Goal: Task Accomplishment & Management: Use online tool/utility

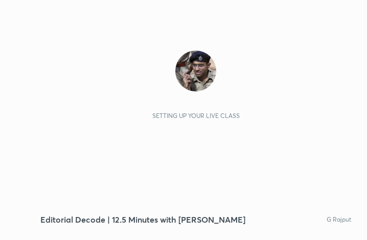
scroll to position [175, 326]
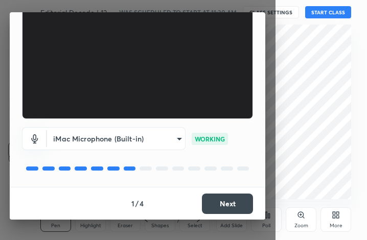
click at [221, 208] on button "Next" at bounding box center [227, 204] width 51 height 20
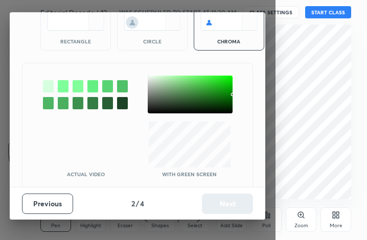
scroll to position [56, 0]
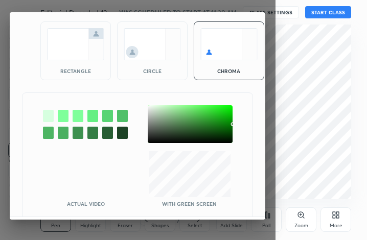
click at [72, 60] on img at bounding box center [75, 44] width 57 height 32
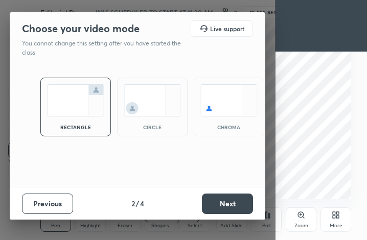
click at [230, 199] on button "Next" at bounding box center [227, 204] width 51 height 20
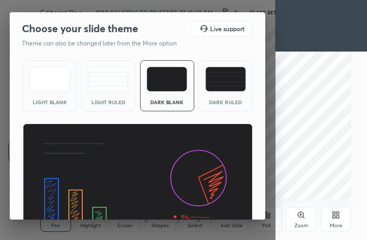
scroll to position [66, 0]
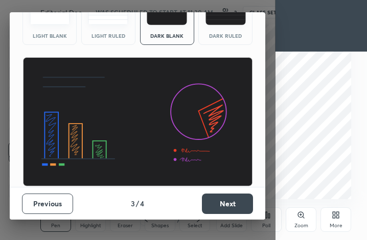
click at [225, 202] on button "Next" at bounding box center [227, 204] width 51 height 20
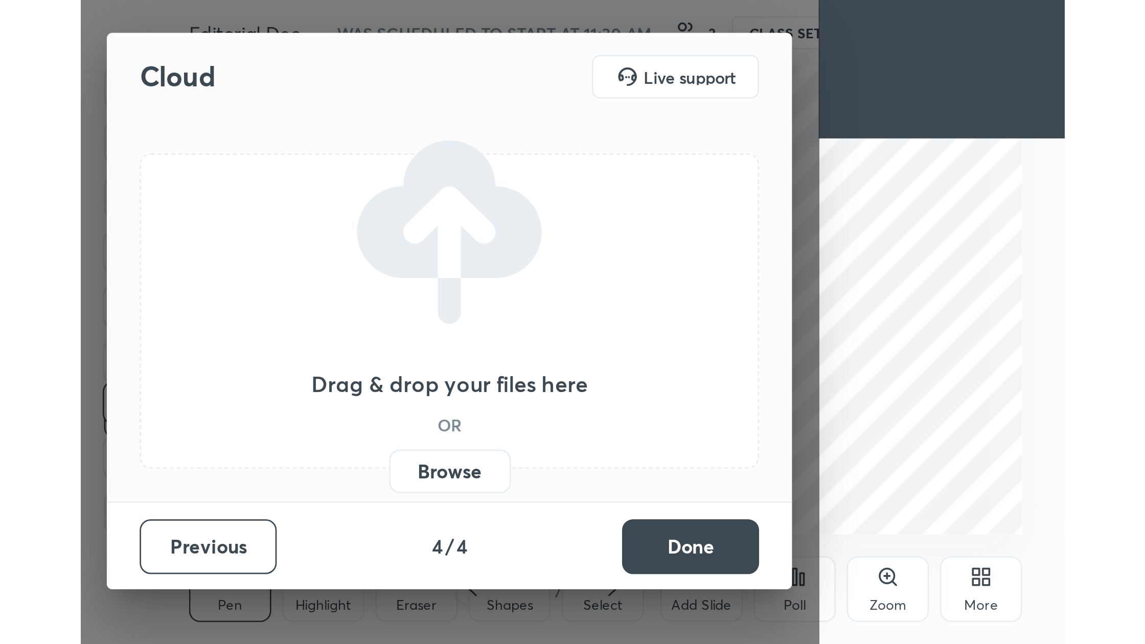
scroll to position [0, 0]
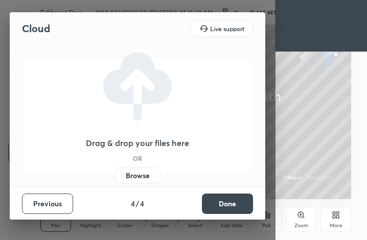
click at [140, 174] on label "Browse" at bounding box center [137, 176] width 45 height 16
click at [115, 174] on input "Browse" at bounding box center [115, 176] width 0 height 16
click at [143, 178] on label "Browse" at bounding box center [137, 176] width 45 height 16
click at [115, 178] on input "Browse" at bounding box center [115, 176] width 0 height 16
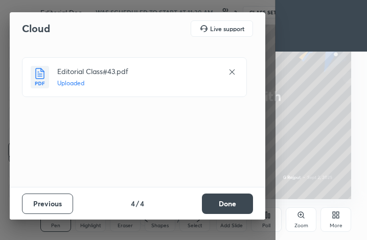
click at [231, 208] on button "Done" at bounding box center [227, 204] width 51 height 20
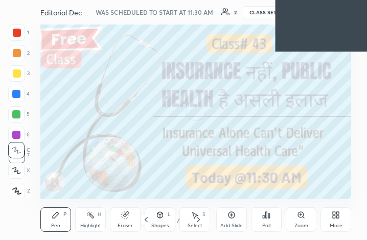
click at [332, 219] on icon at bounding box center [336, 215] width 8 height 8
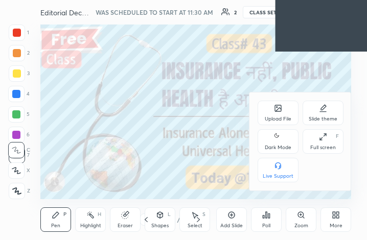
click at [323, 142] on div "Full screen F" at bounding box center [323, 141] width 41 height 25
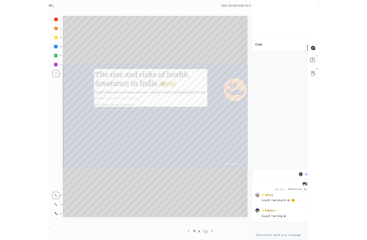
scroll to position [3, 4]
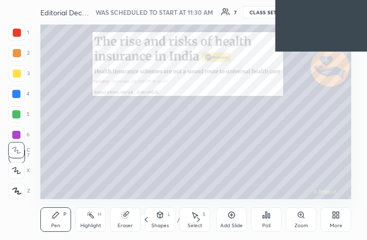
click at [336, 220] on div "More" at bounding box center [336, 220] width 31 height 25
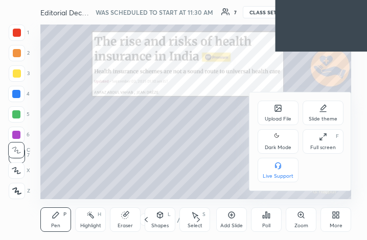
click at [314, 148] on div "Full screen" at bounding box center [323, 147] width 26 height 5
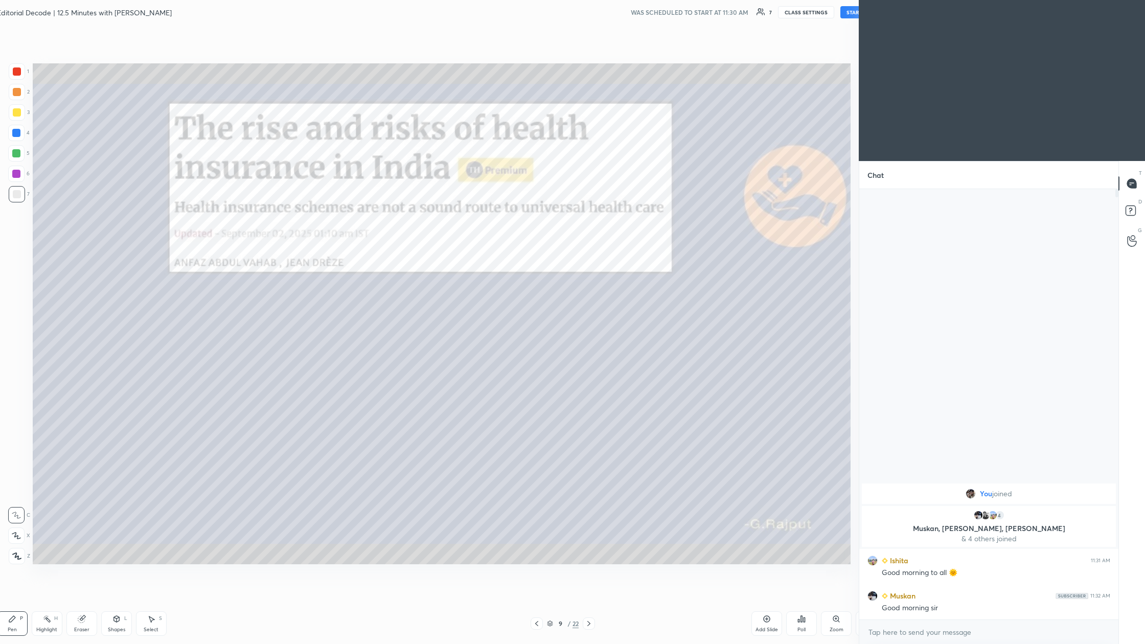
scroll to position [50542, 50302]
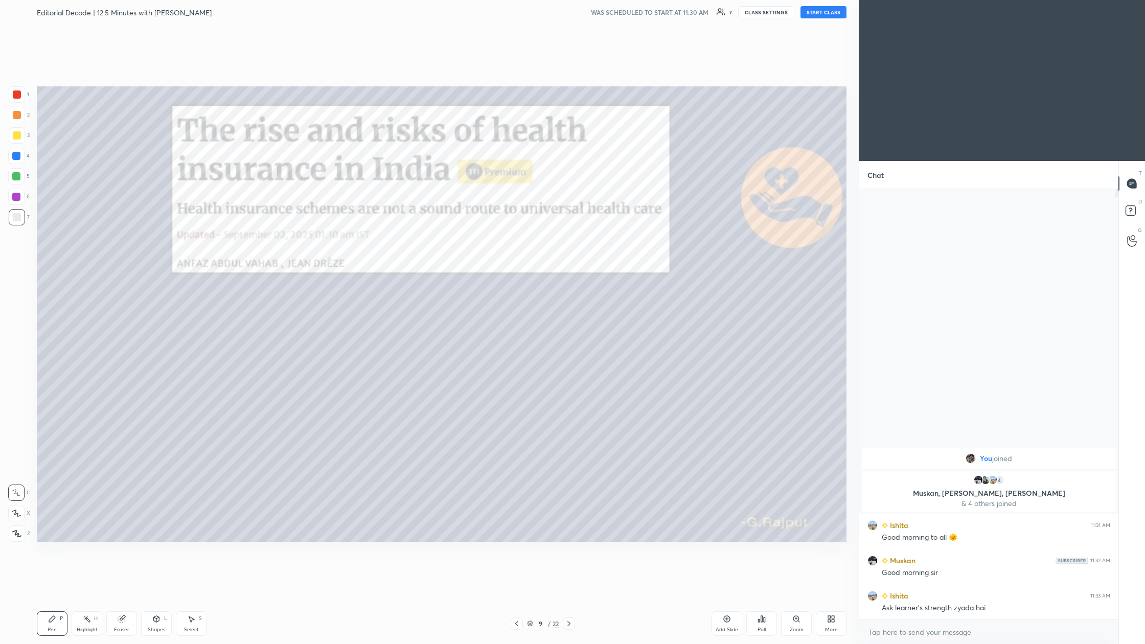
click at [367, 240] on div "You joined 4 [PERSON_NAME], [PERSON_NAME], [PERSON_NAME] & 4 others joined [PER…" at bounding box center [988, 404] width 259 height 430
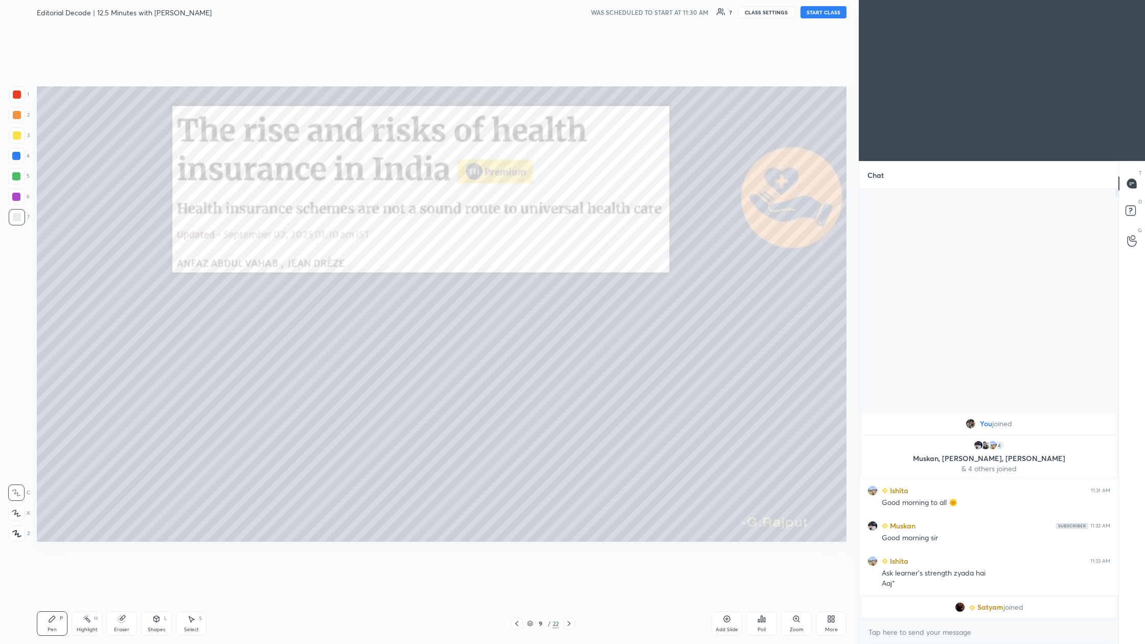
drag, startPoint x: 830, startPoint y: 9, endPoint x: 830, endPoint y: 592, distance: 583.3
click at [367, 9] on button "START CLASS" at bounding box center [824, 12] width 46 height 12
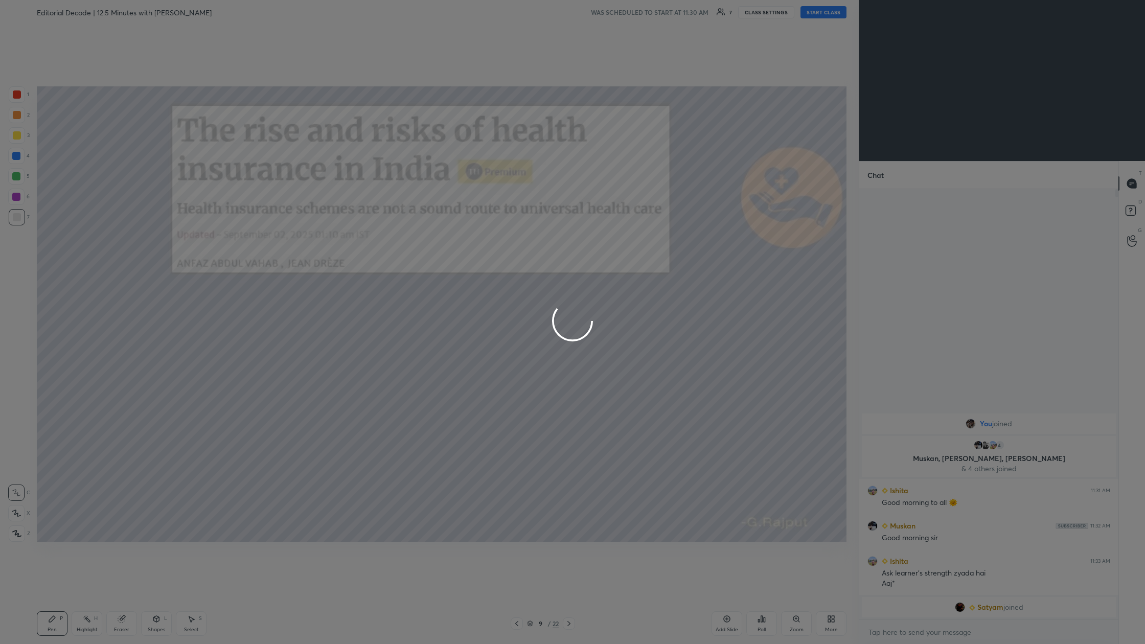
type textarea "x"
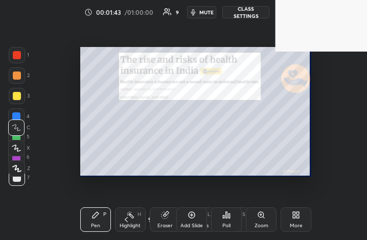
scroll to position [50945, 50855]
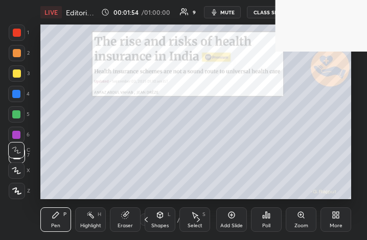
click at [336, 221] on div "More" at bounding box center [336, 220] width 31 height 25
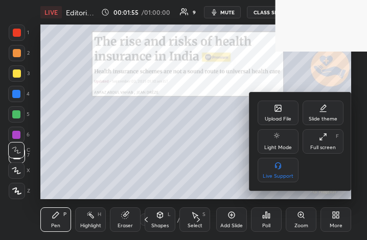
click at [318, 145] on div "Full screen" at bounding box center [323, 147] width 26 height 5
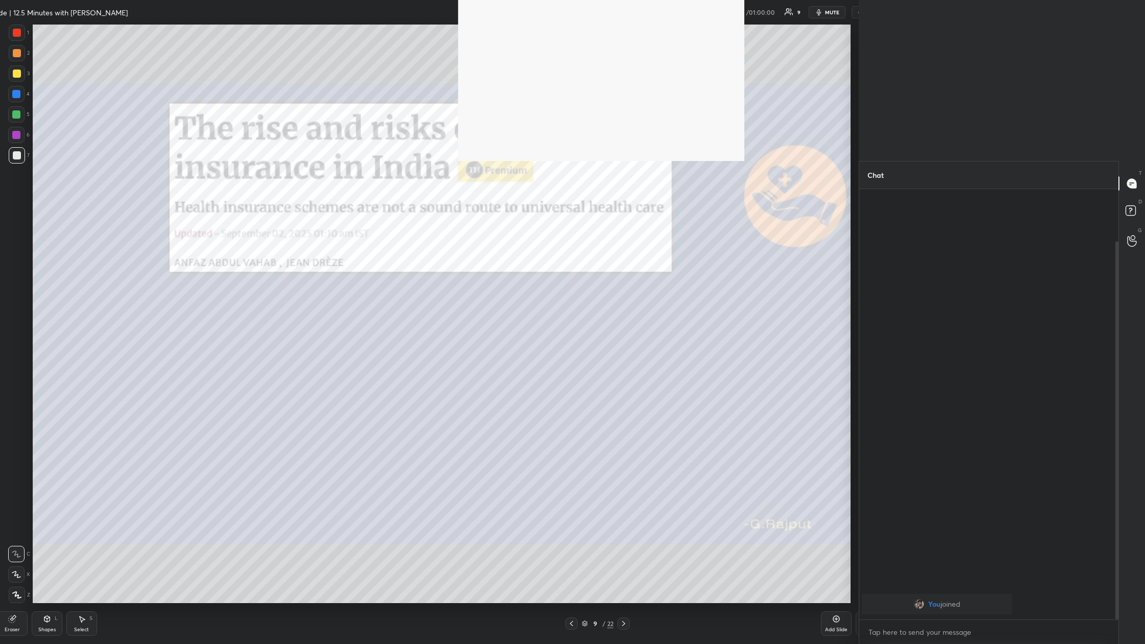
scroll to position [4, 4]
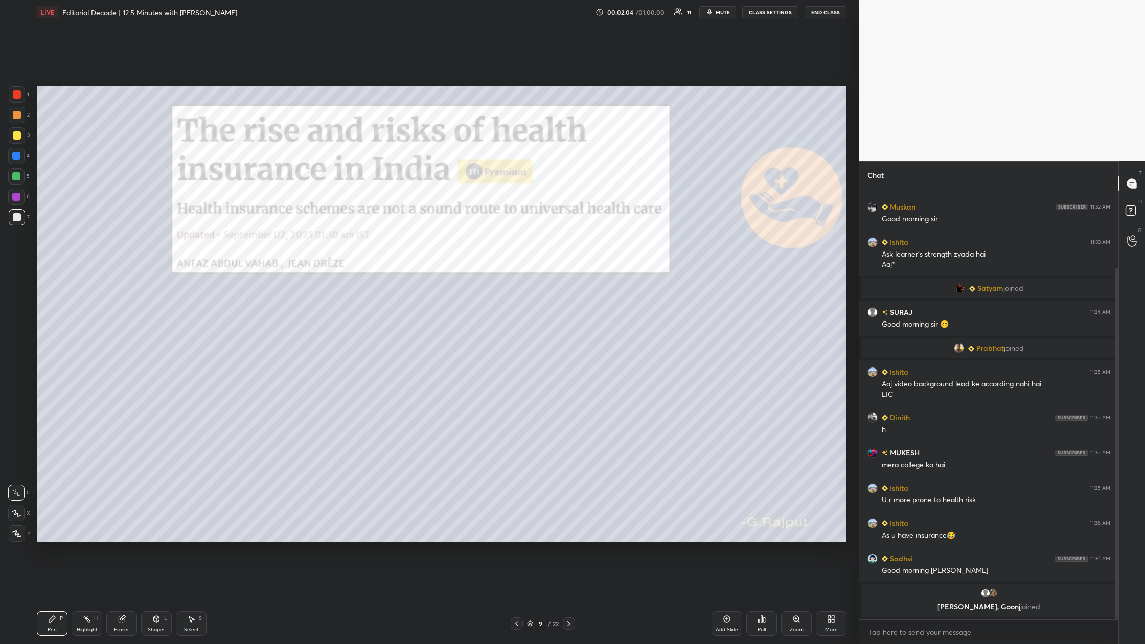
click at [367, 240] on div "Add Slide" at bounding box center [727, 629] width 22 height 5
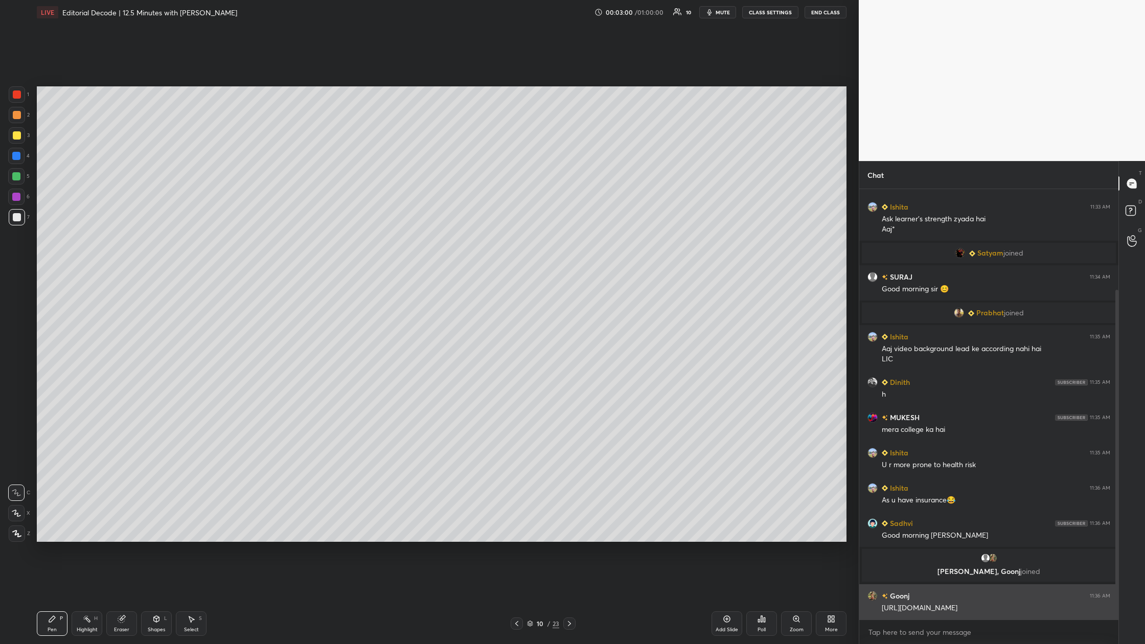
drag, startPoint x: 966, startPoint y: 611, endPoint x: 880, endPoint y: 611, distance: 86.4
click at [367, 240] on div "Goonj 11:36 AM [URL][DOMAIN_NAME]" at bounding box center [988, 601] width 259 height 35
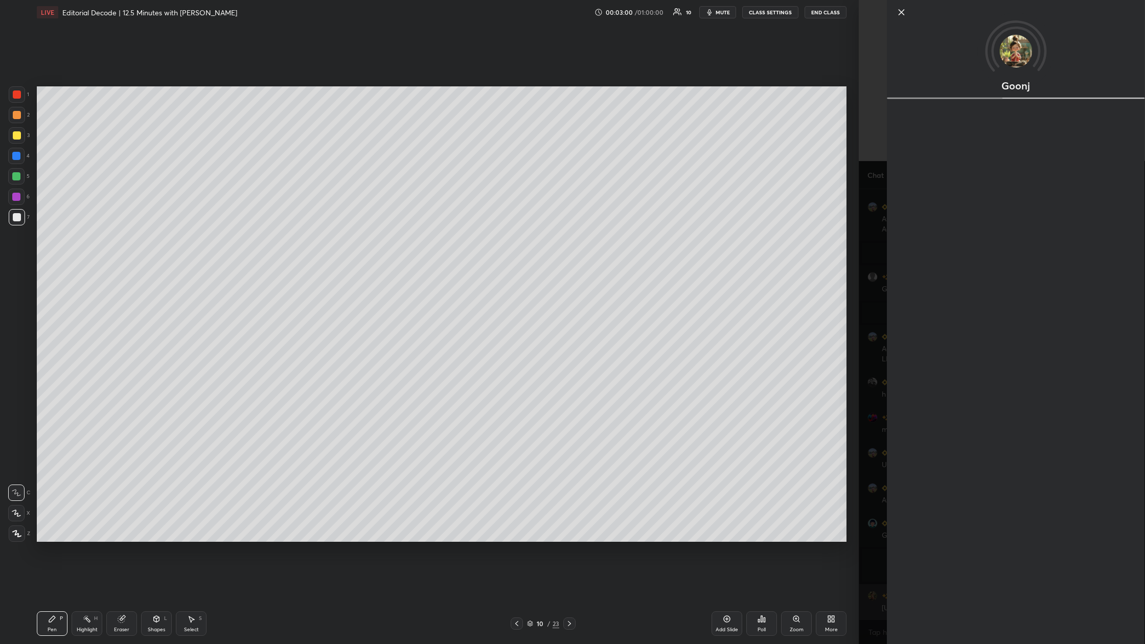
copy div "[URL][DOMAIN_NAME]"
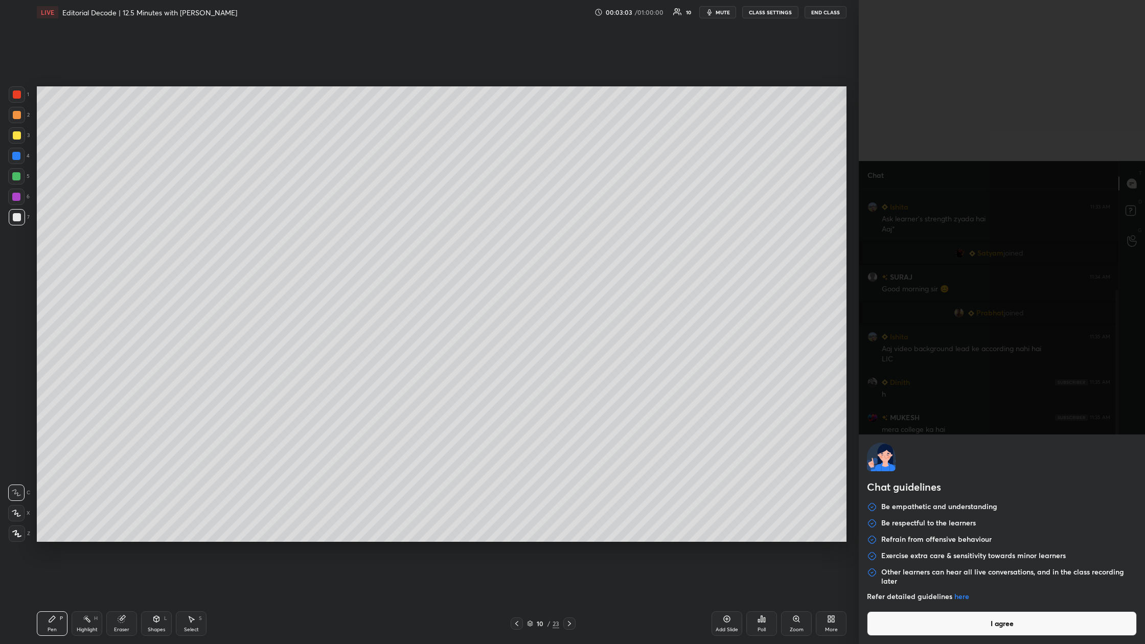
click at [367, 240] on body "1 2 3 4 5 6 7 C X Z C X Z E E Erase all H H LIVE Editorial Decode | 12.5 Minute…" at bounding box center [572, 322] width 1145 height 644
click at [367, 240] on button "I agree" at bounding box center [1002, 623] width 270 height 25
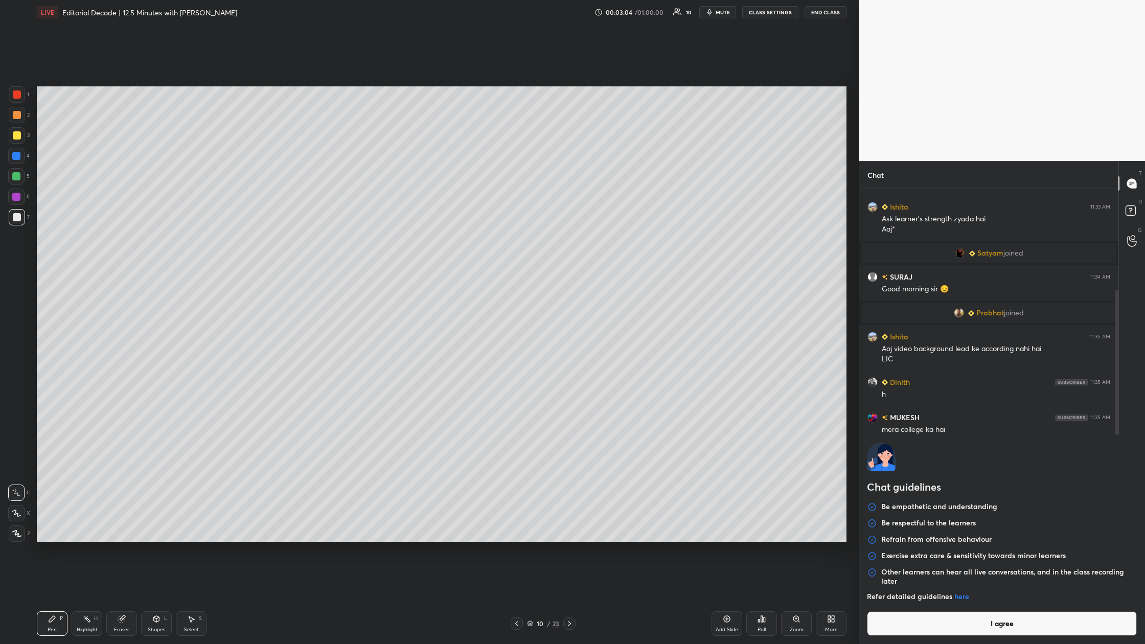
type textarea "x"
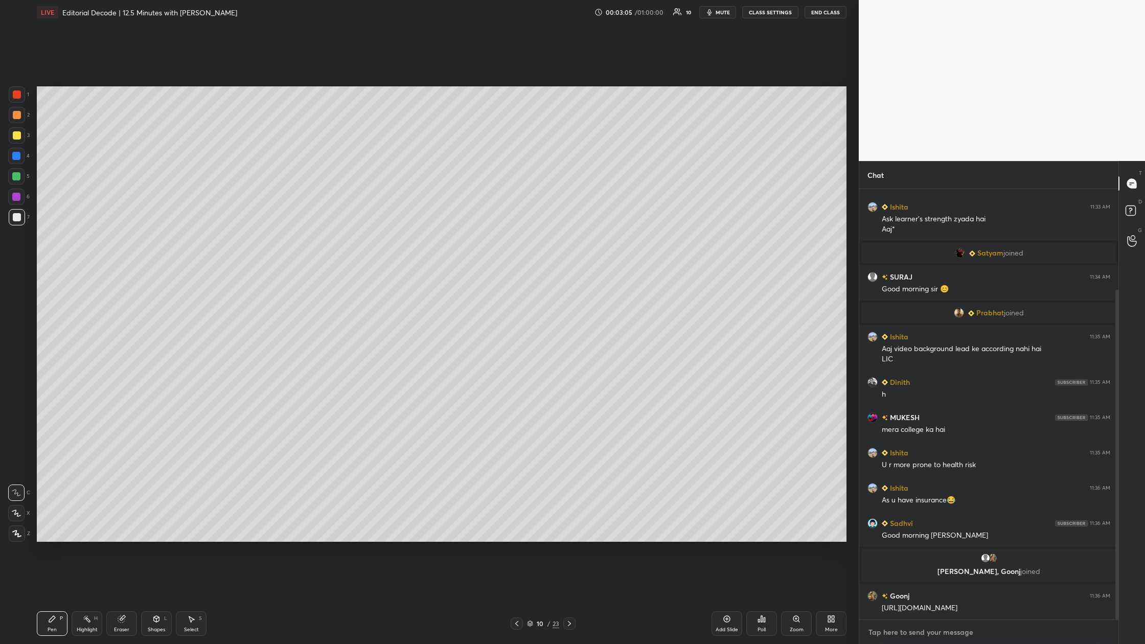
paste textarea "[URL][DOMAIN_NAME]"
type textarea "[URL][DOMAIN_NAME]"
type textarea "x"
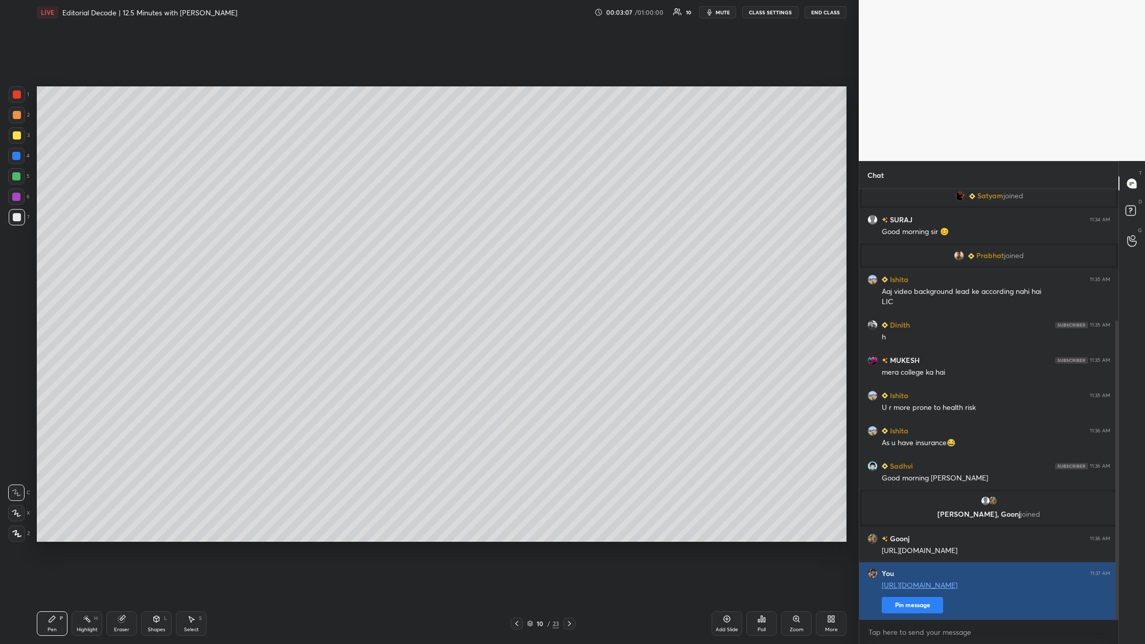
click at [367, 240] on button "Pin message" at bounding box center [912, 605] width 61 height 16
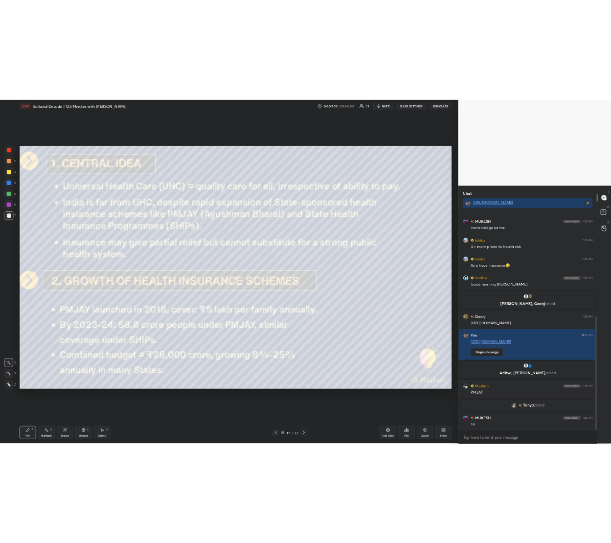
scroll to position [377, 0]
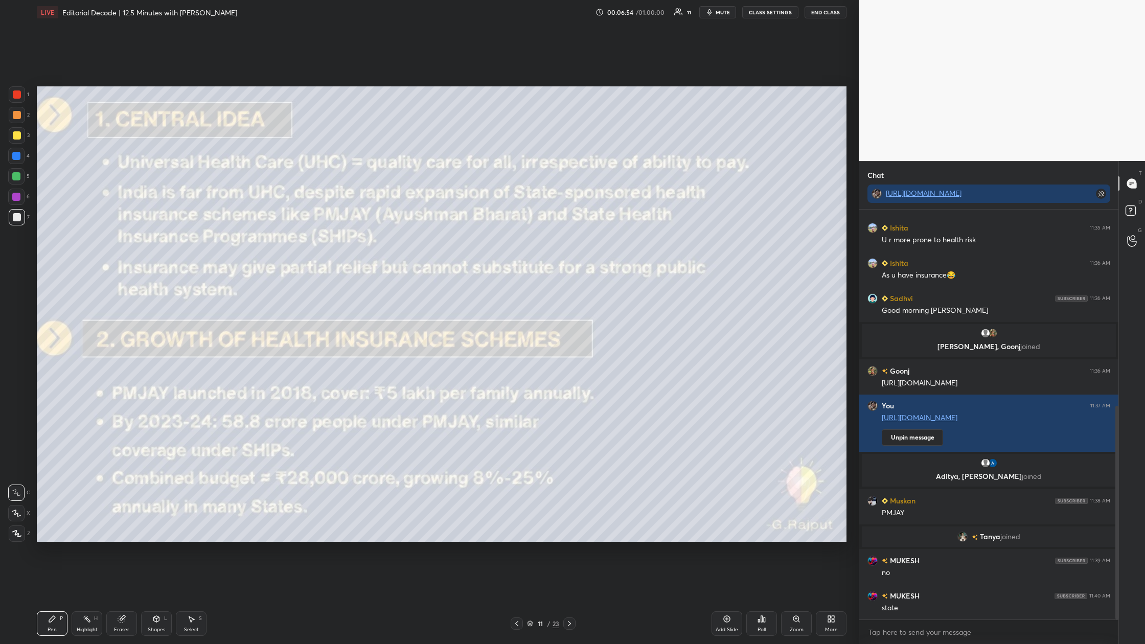
click at [367, 240] on icon at bounding box center [569, 624] width 8 height 8
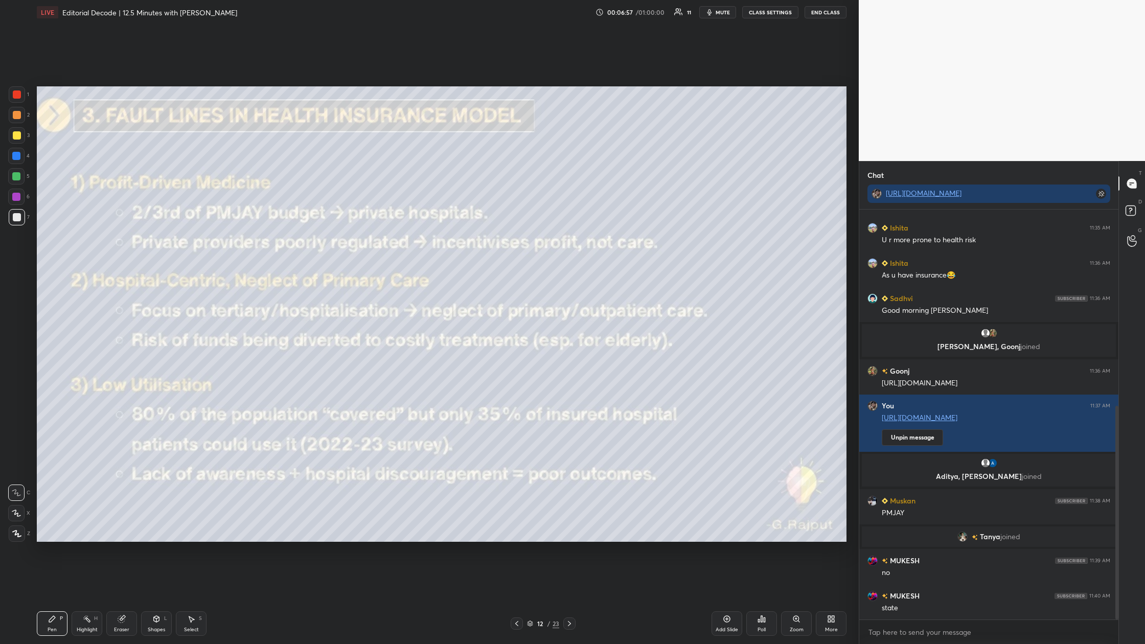
click at [367, 240] on icon at bounding box center [569, 624] width 8 height 8
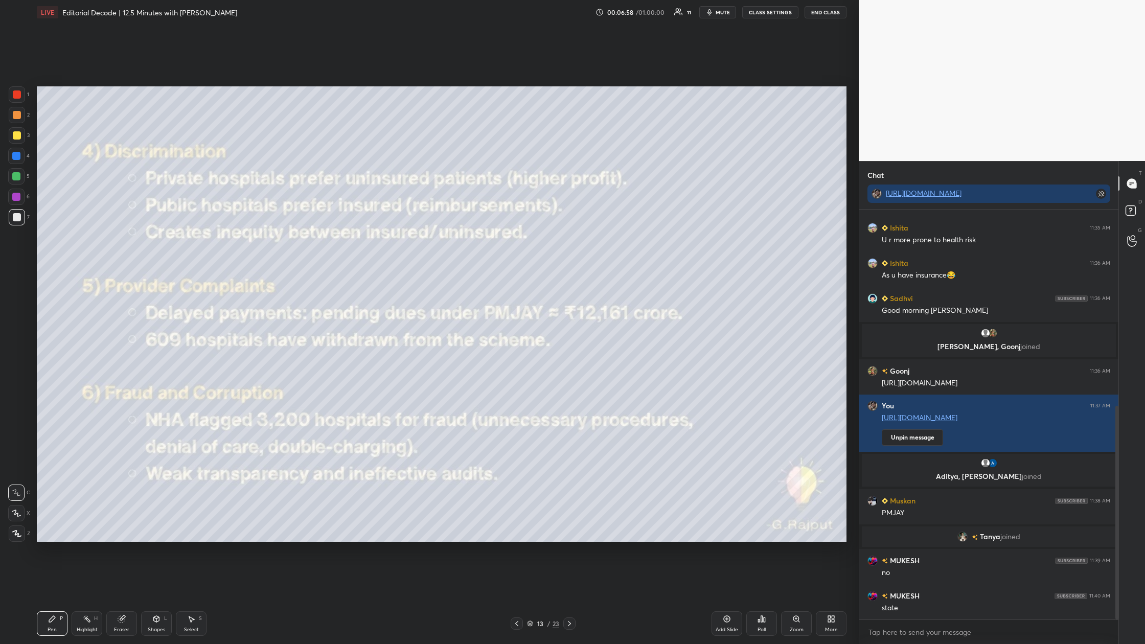
click at [367, 240] on icon at bounding box center [569, 624] width 8 height 8
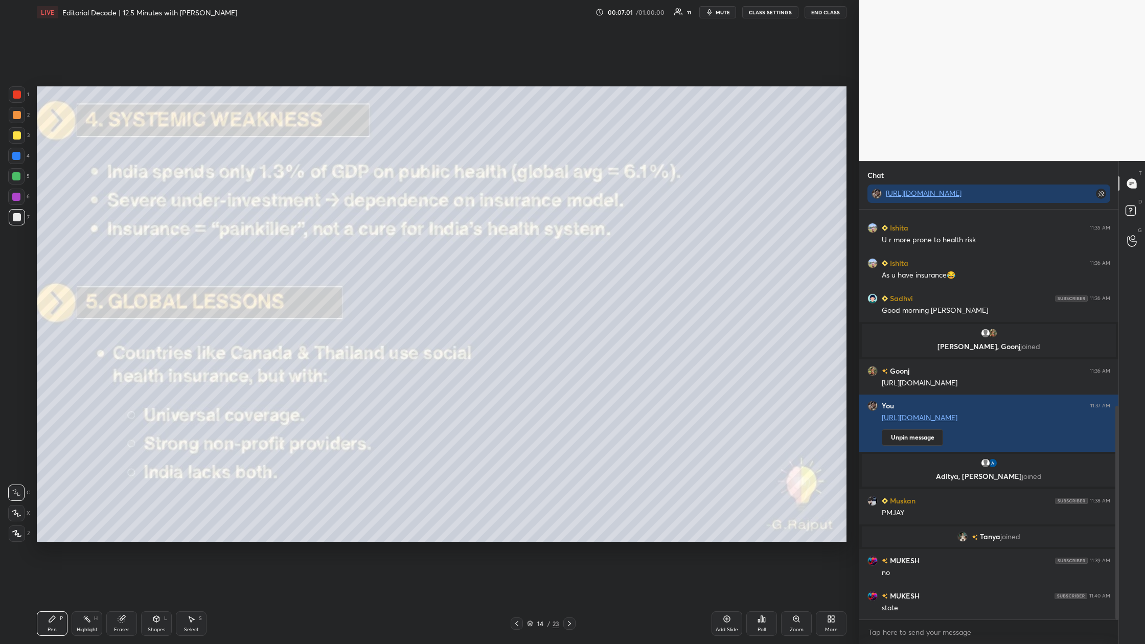
click at [367, 240] on icon at bounding box center [569, 624] width 8 height 8
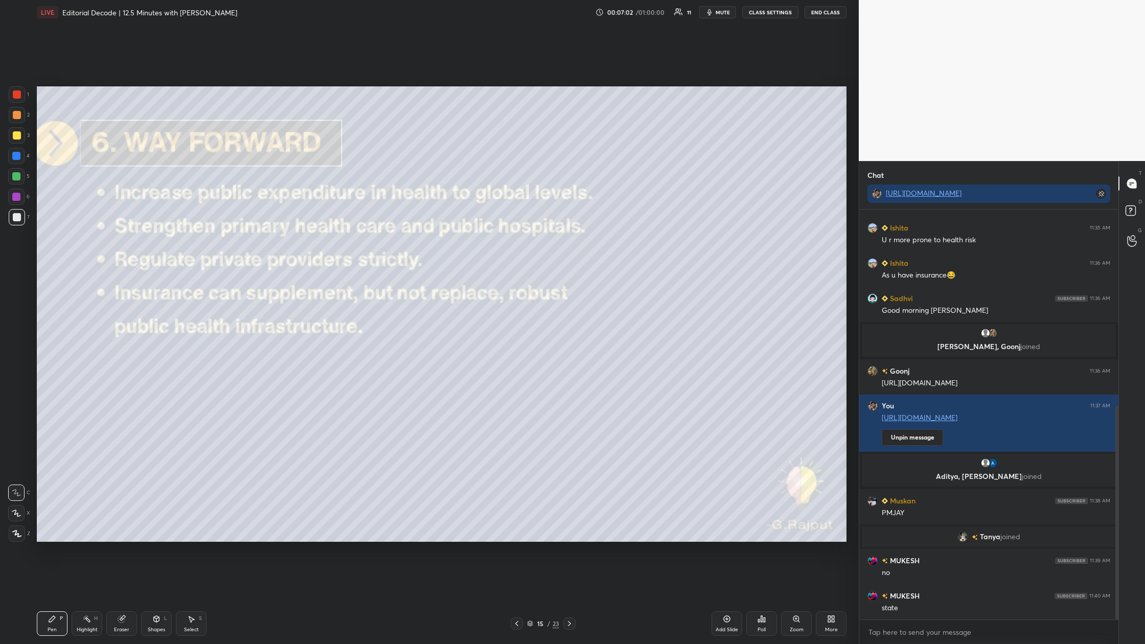
click at [367, 240] on icon at bounding box center [517, 624] width 8 height 8
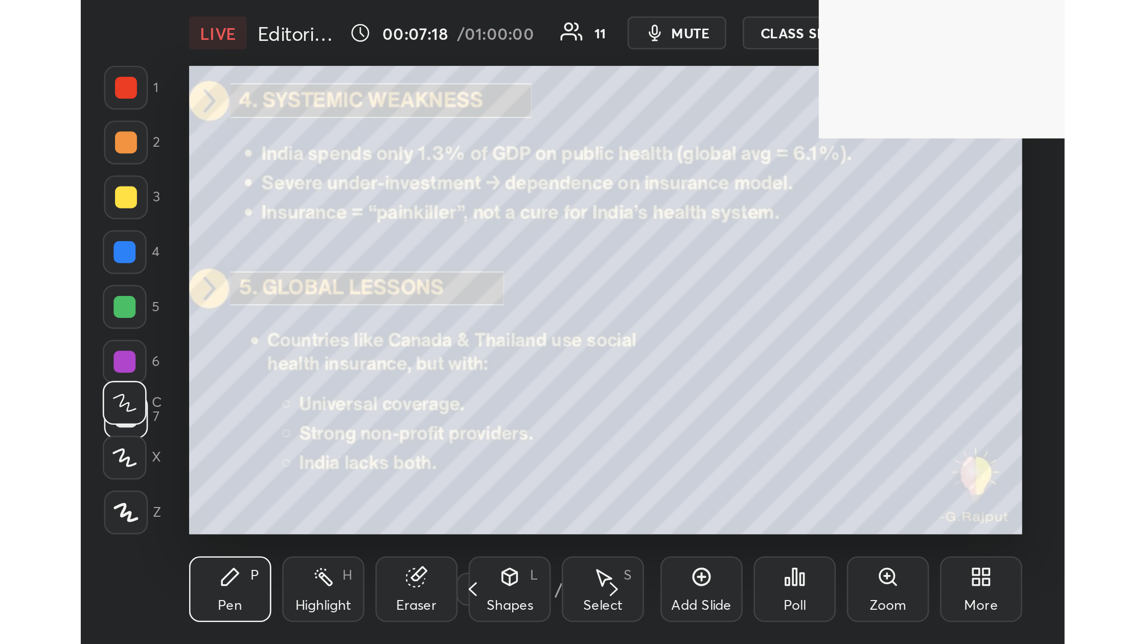
scroll to position [50945, 50794]
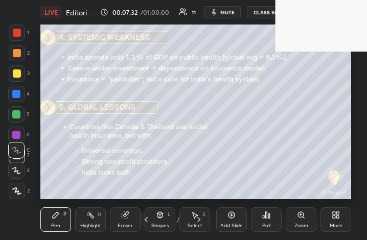
click at [336, 220] on div "More" at bounding box center [336, 220] width 31 height 25
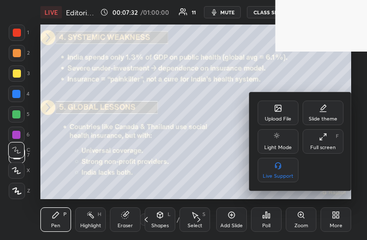
click at [322, 143] on div "Full screen F" at bounding box center [323, 141] width 41 height 25
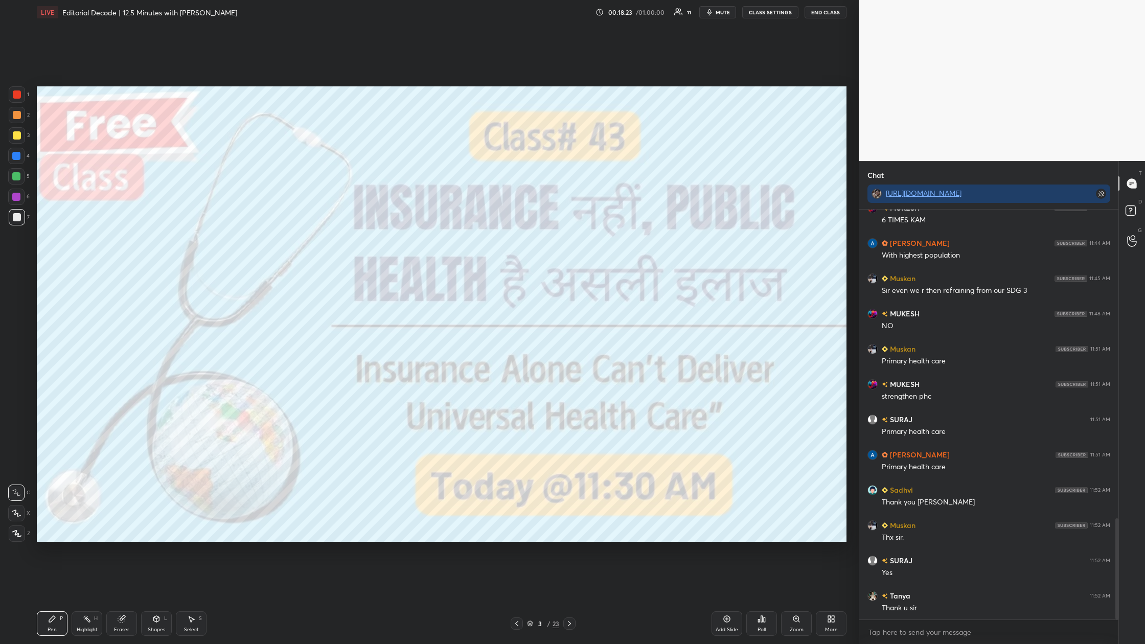
scroll to position [1284, 0]
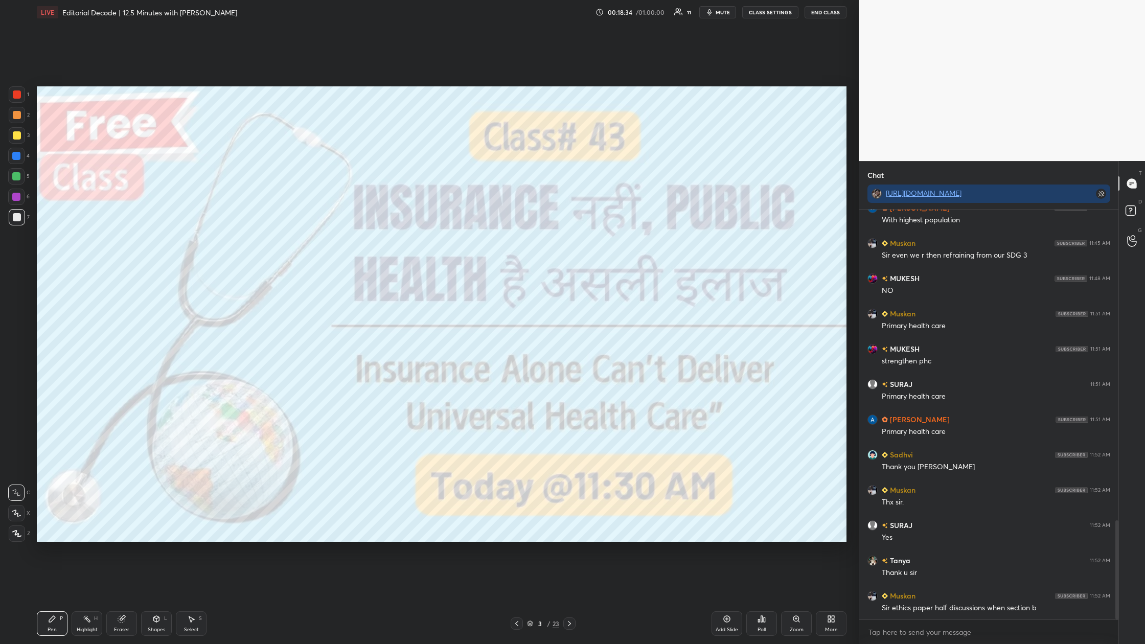
drag, startPoint x: 819, startPoint y: 10, endPoint x: 819, endPoint y: 593, distance: 583.3
click at [367, 10] on button "End Class" at bounding box center [826, 12] width 42 height 12
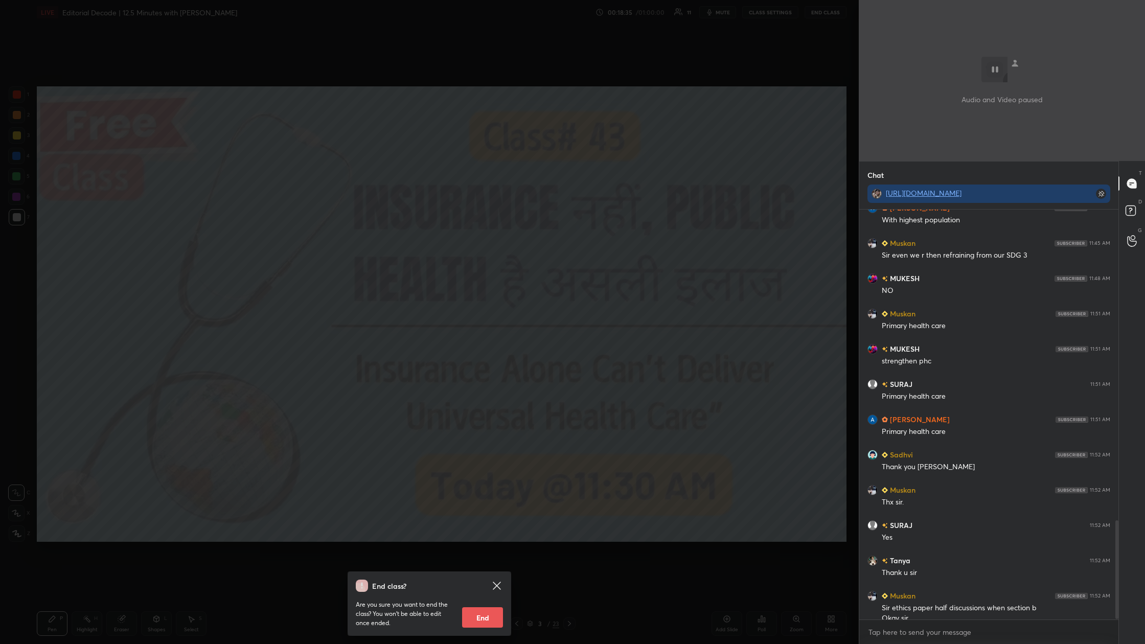
scroll to position [1294, 0]
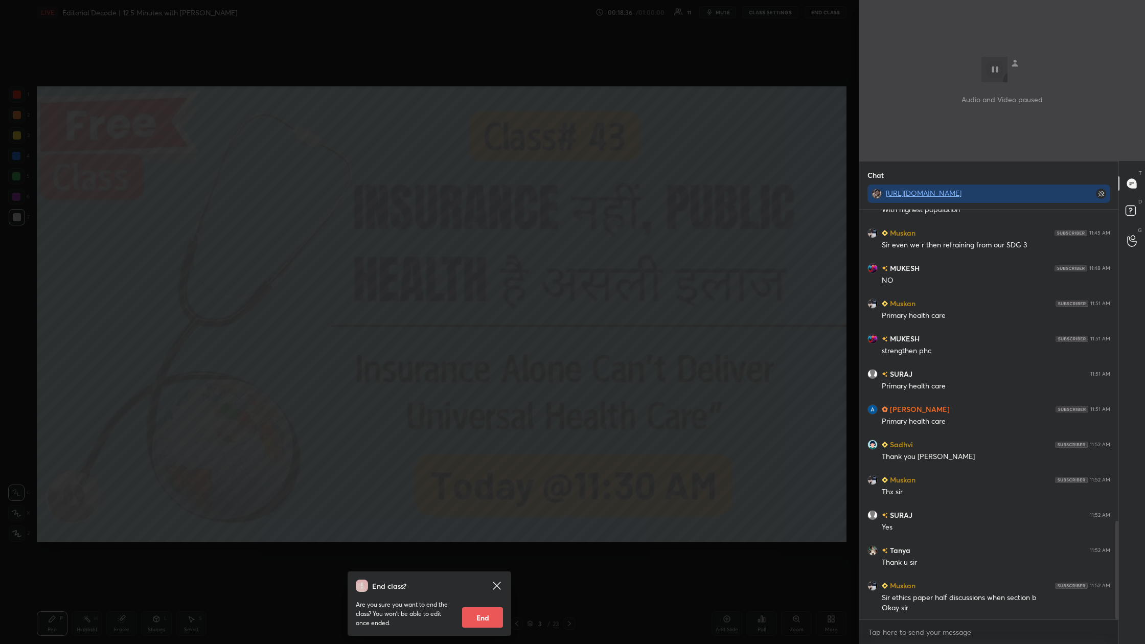
click at [367, 240] on button "End" at bounding box center [482, 617] width 41 height 20
type textarea "x"
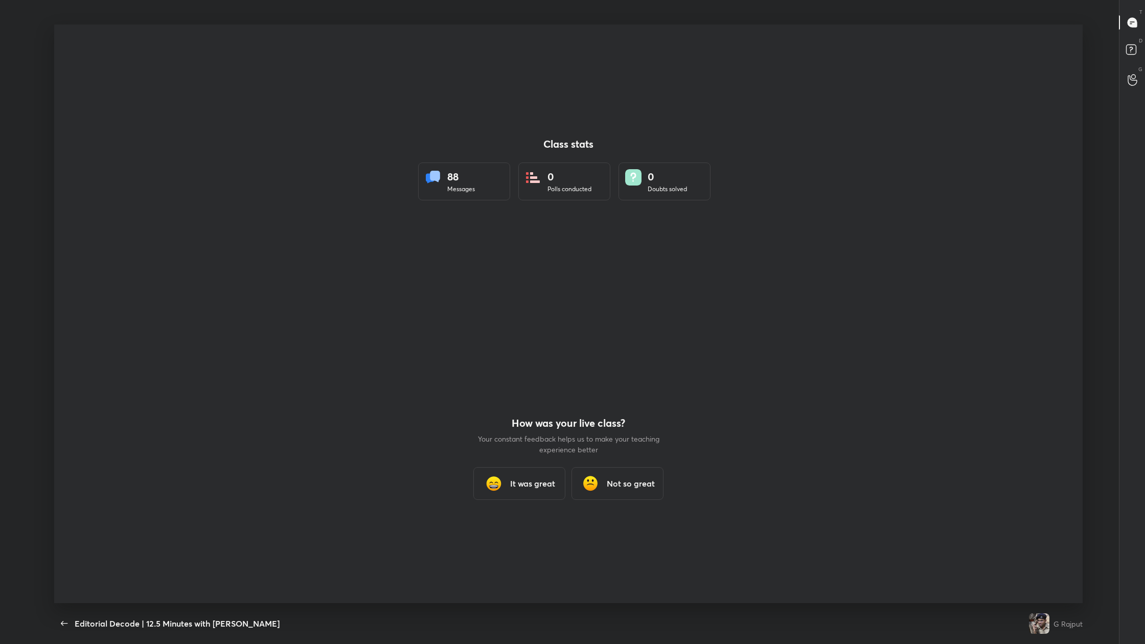
scroll to position [50542, 49985]
click at [367, 240] on h3 "It was great" at bounding box center [532, 483] width 45 height 12
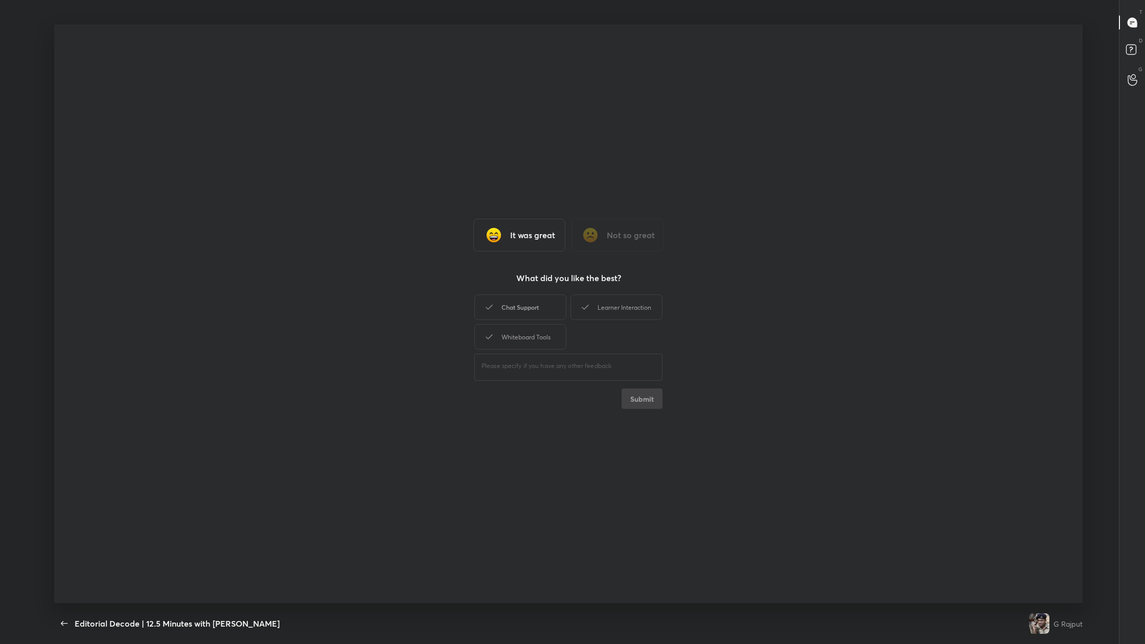
click at [367, 240] on div "Chat Support" at bounding box center [520, 307] width 92 height 26
click at [367, 240] on div "Learner Interaction" at bounding box center [617, 307] width 92 height 26
drag, startPoint x: 553, startPoint y: 334, endPoint x: 609, endPoint y: 355, distance: 59.8
click at [367, 240] on div "Whiteboard Tools" at bounding box center [520, 337] width 92 height 26
click at [367, 240] on button "Submit" at bounding box center [642, 399] width 41 height 20
